Goal: Information Seeking & Learning: Learn about a topic

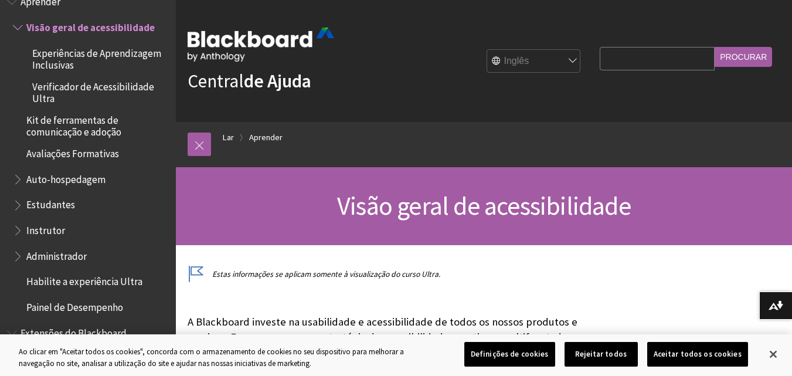
click at [18, 175] on span "Esboço do livro para Ajuda do Blackboard Learn" at bounding box center [19, 176] width 12 height 15
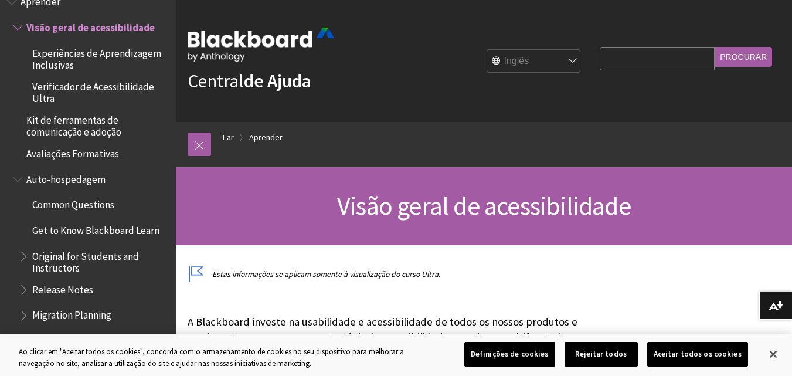
click at [552, 51] on select "Inglês árabe Catalão Cimraeg Alemão Espanhol Suomi francês עברית Italiano 日本語 한…" at bounding box center [534, 61] width 94 height 23
select select "/pt-br/Learn/Accessibility_Overview"
click at [487, 50] on select "Inglês árabe Catalão Cimraeg Alemão Espanhol Suomi francês עברית Italiano 日本語 한…" at bounding box center [534, 61] width 94 height 23
